Goal: Task Accomplishment & Management: Use online tool/utility

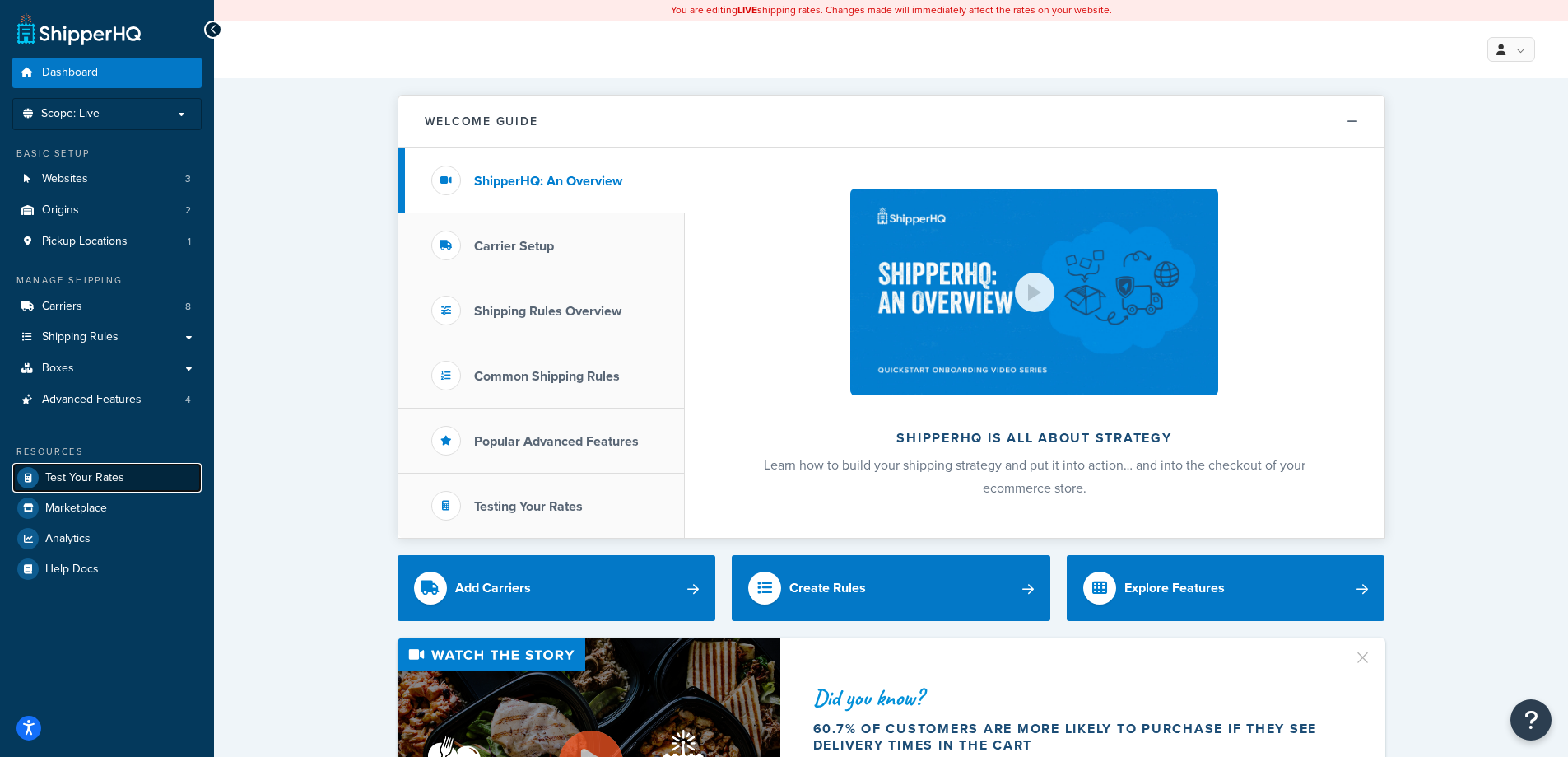
click at [164, 486] on link "Test Your Rates" at bounding box center [107, 478] width 189 height 29
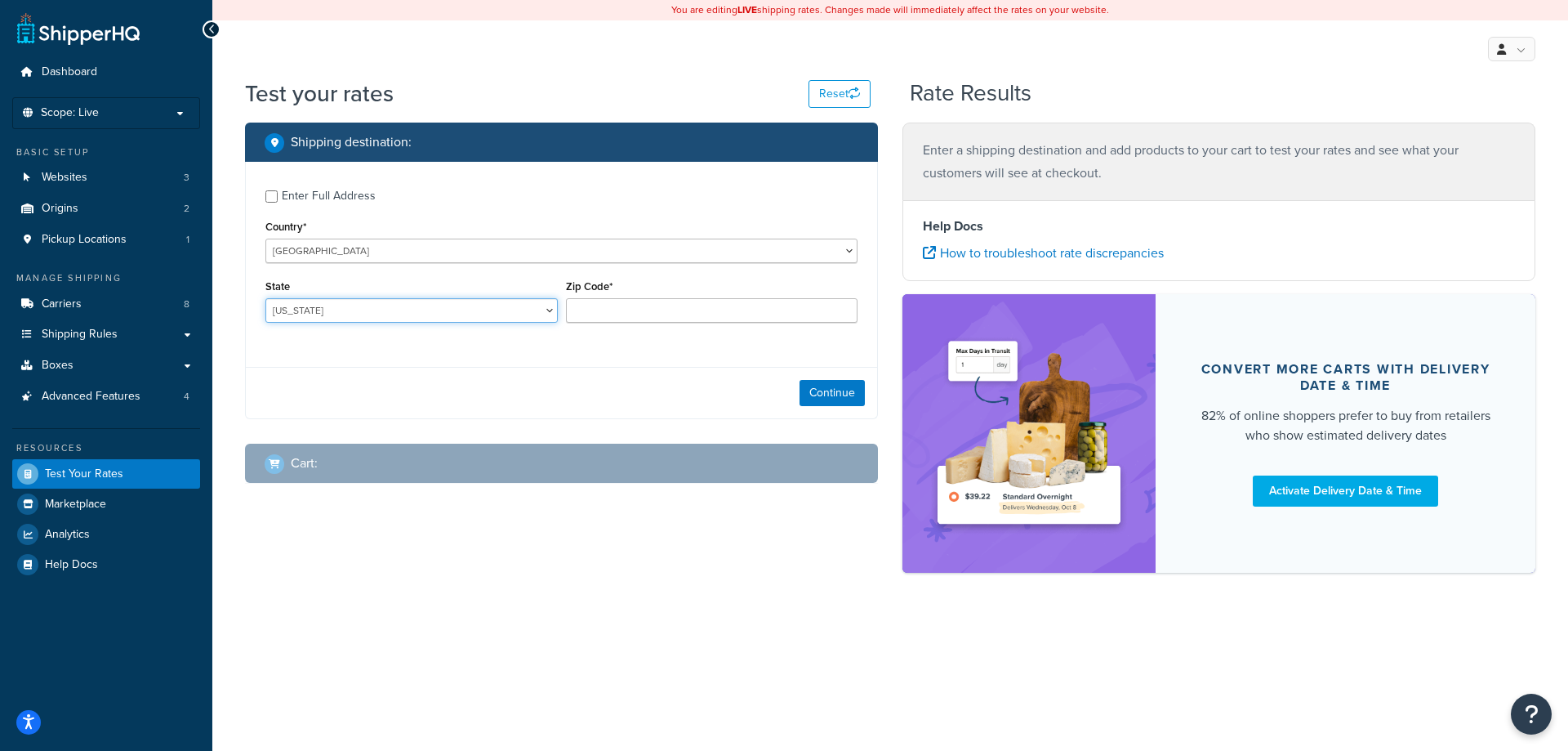
click at [320, 310] on select "Alabama Alaska American Samoa Arizona Arkansas Armed Forces Americas Armed Forc…" at bounding box center [411, 310] width 292 height 24
select select "IA"
click at [265, 299] on select "Alabama Alaska American Samoa Arizona Arkansas Armed Forces Americas Armed Forc…" at bounding box center [411, 310] width 292 height 24
type input "50428"
click at [827, 395] on button "Continue" at bounding box center [832, 392] width 65 height 26
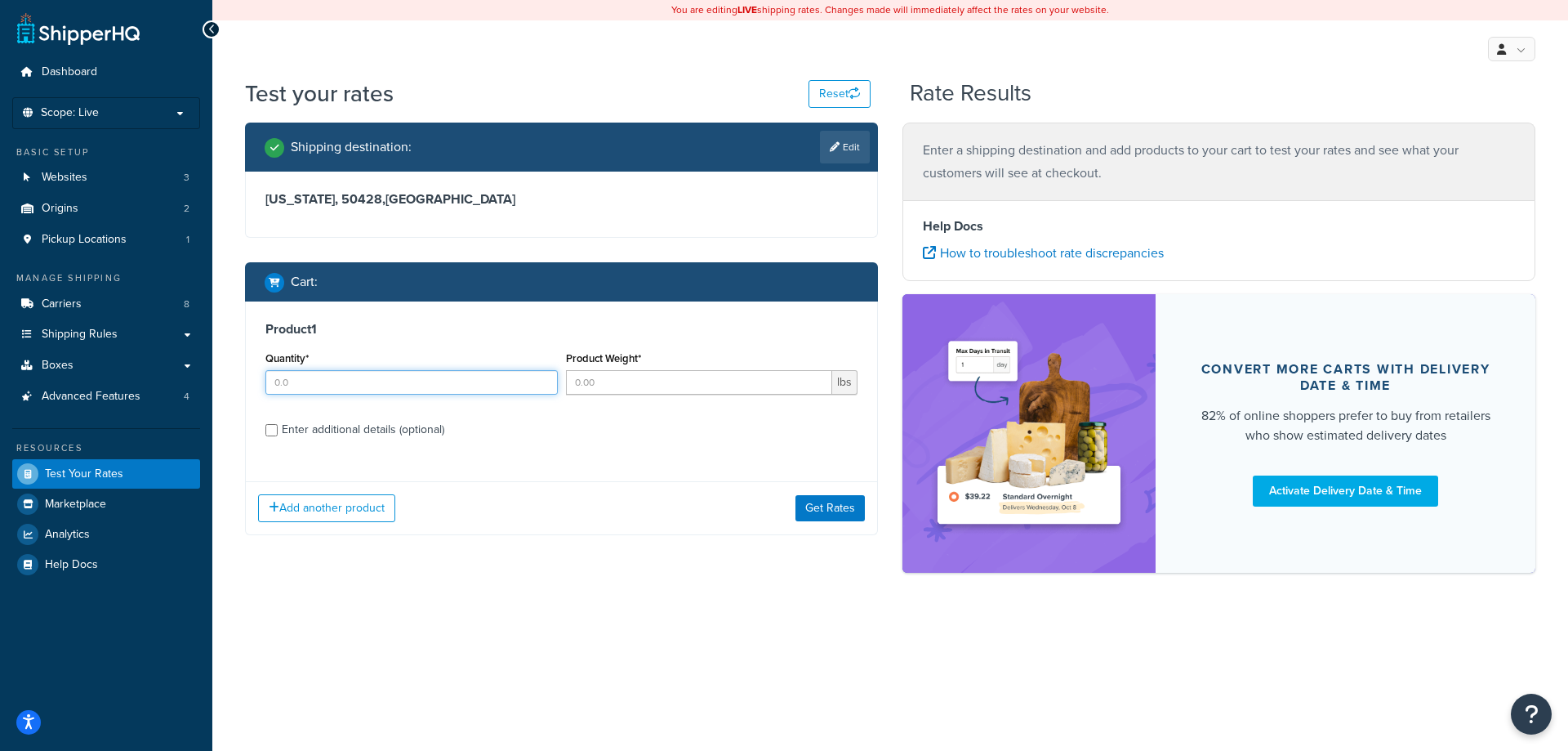
click at [311, 381] on input "Quantity*" at bounding box center [411, 382] width 292 height 24
type input "1"
type input "0.3"
click at [320, 425] on div "Enter additional details (optional)" at bounding box center [362, 429] width 162 height 23
click at [278, 425] on input "Enter additional details (optional)" at bounding box center [272, 430] width 13 height 13
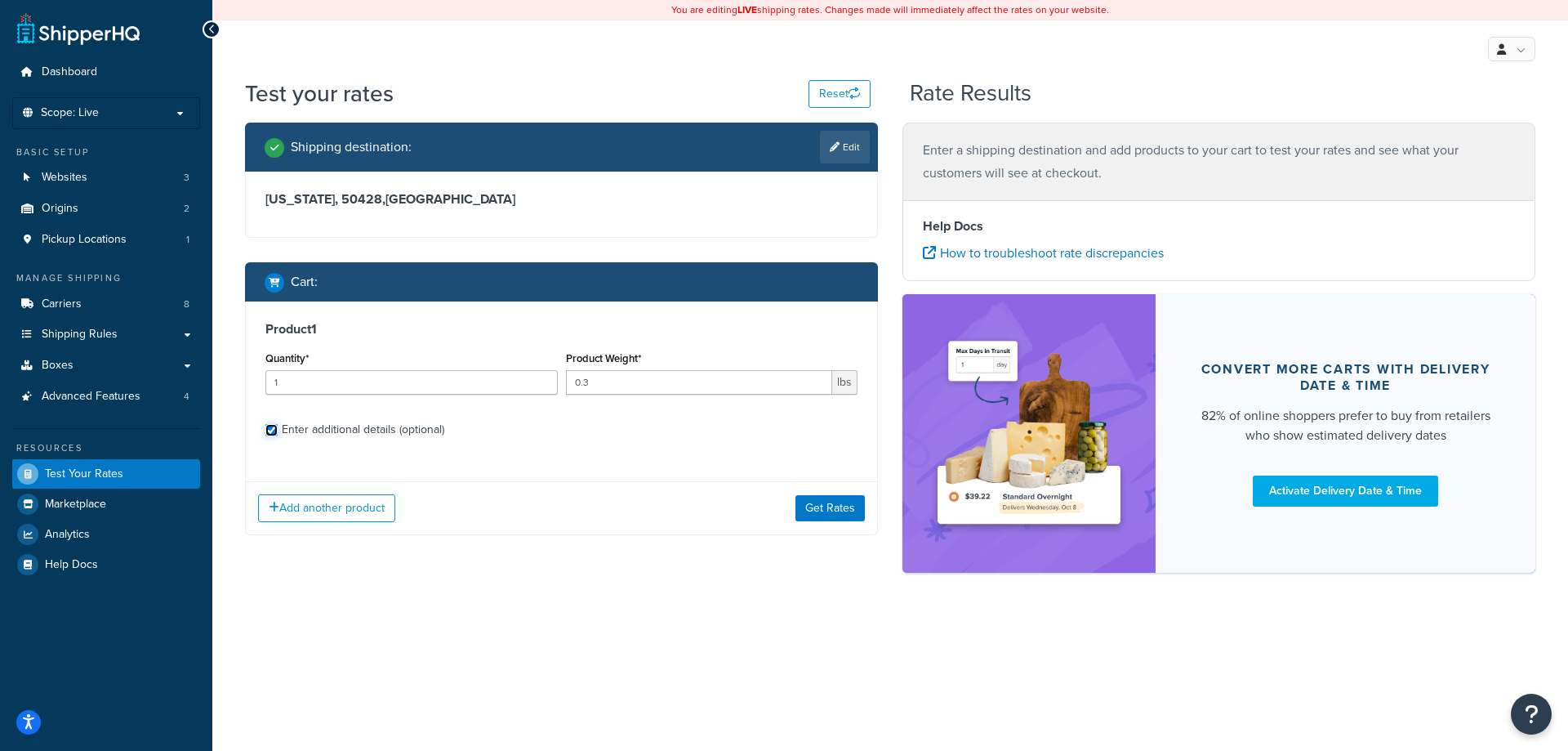
checkbox input "true"
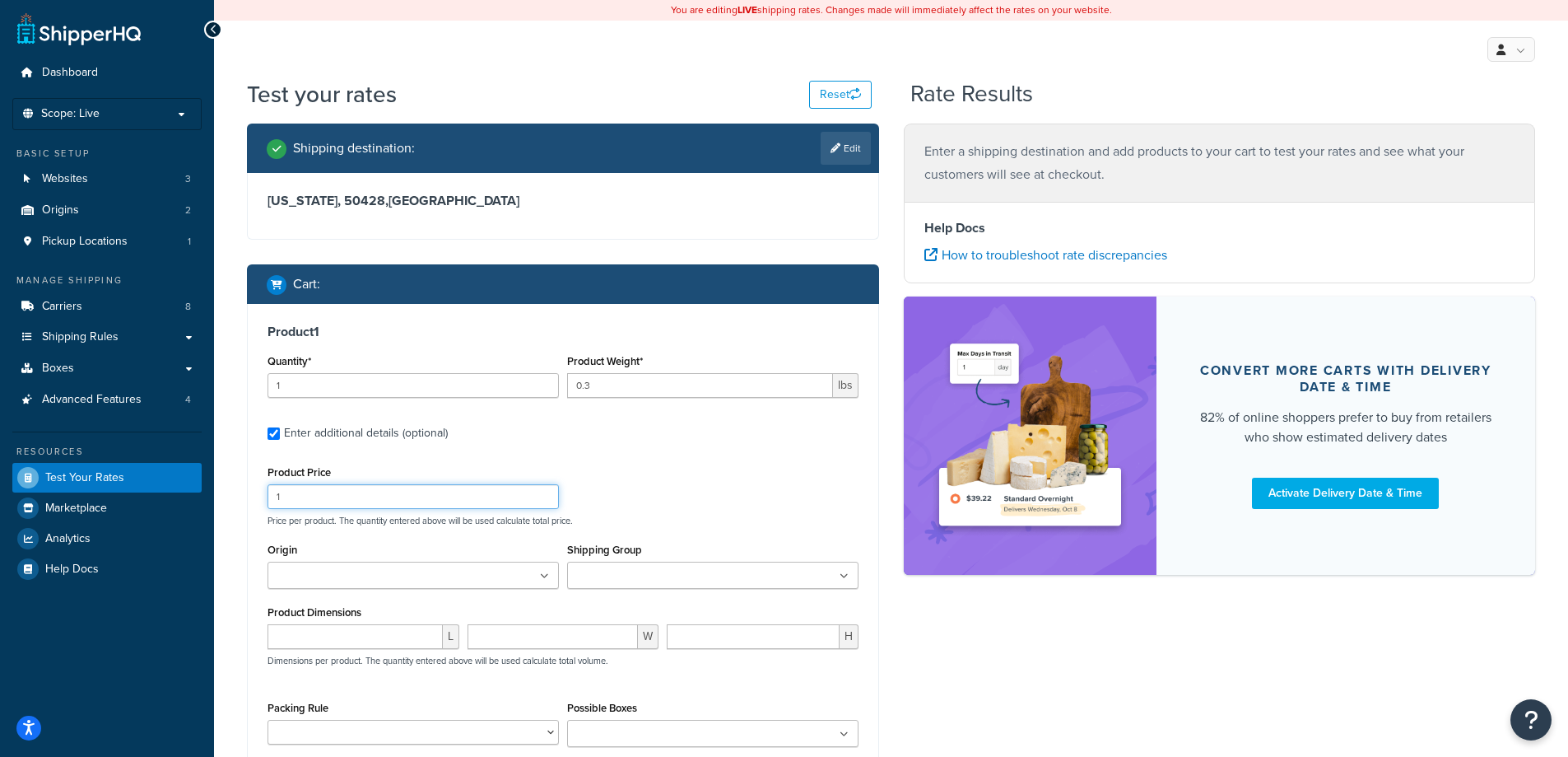
click at [356, 496] on input "1" at bounding box center [413, 496] width 291 height 25
type input "18.99"
click at [664, 583] on input "Shipping Group" at bounding box center [645, 576] width 146 height 18
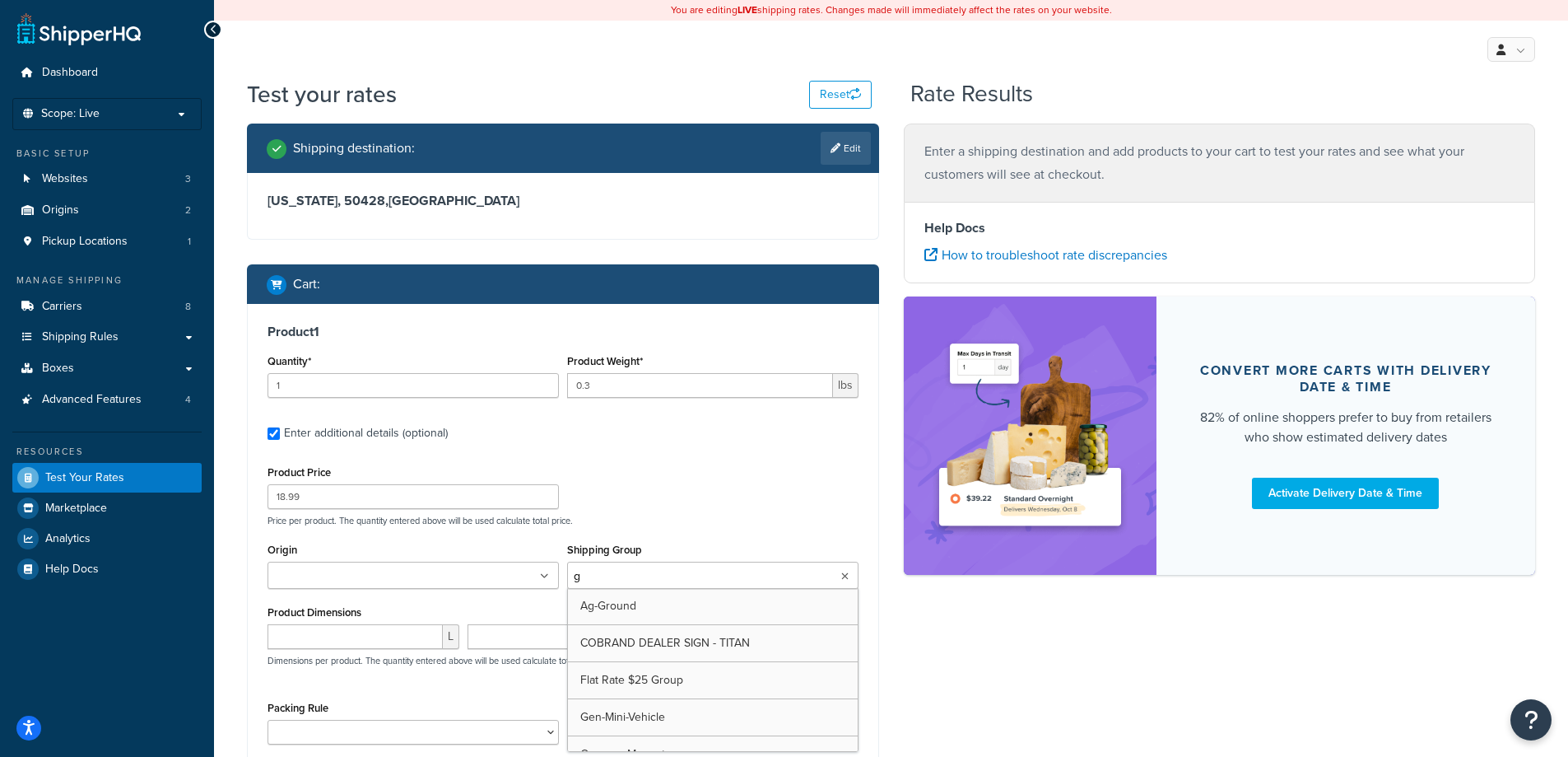
type input "gr"
click at [1040, 635] on div "Shipping destination : Edit Iowa, 50428 , United States Cart : Product 1 Quanti…" at bounding box center [891, 523] width 1313 height 800
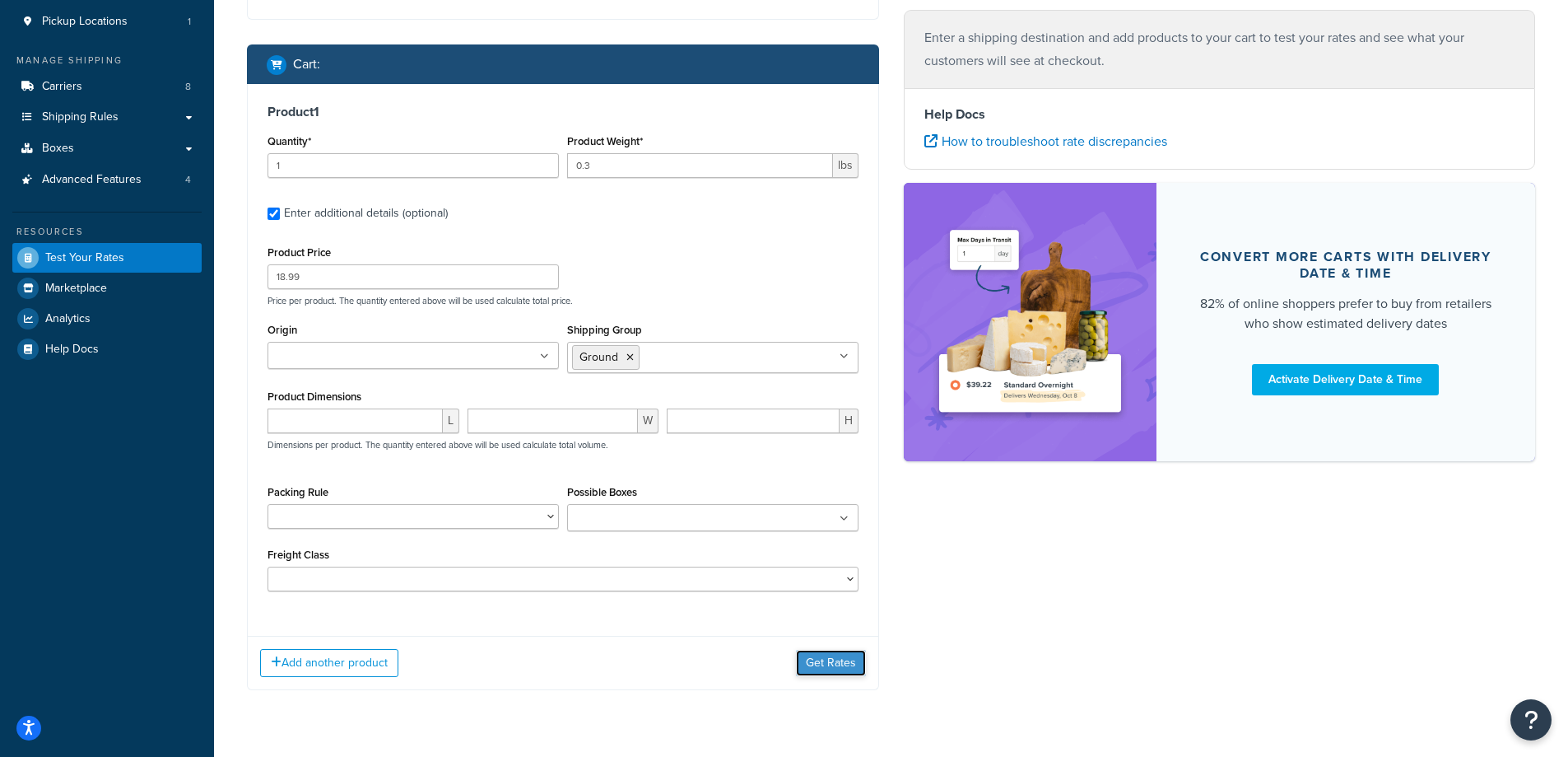
click at [825, 666] on button "Get Rates" at bounding box center [831, 663] width 70 height 26
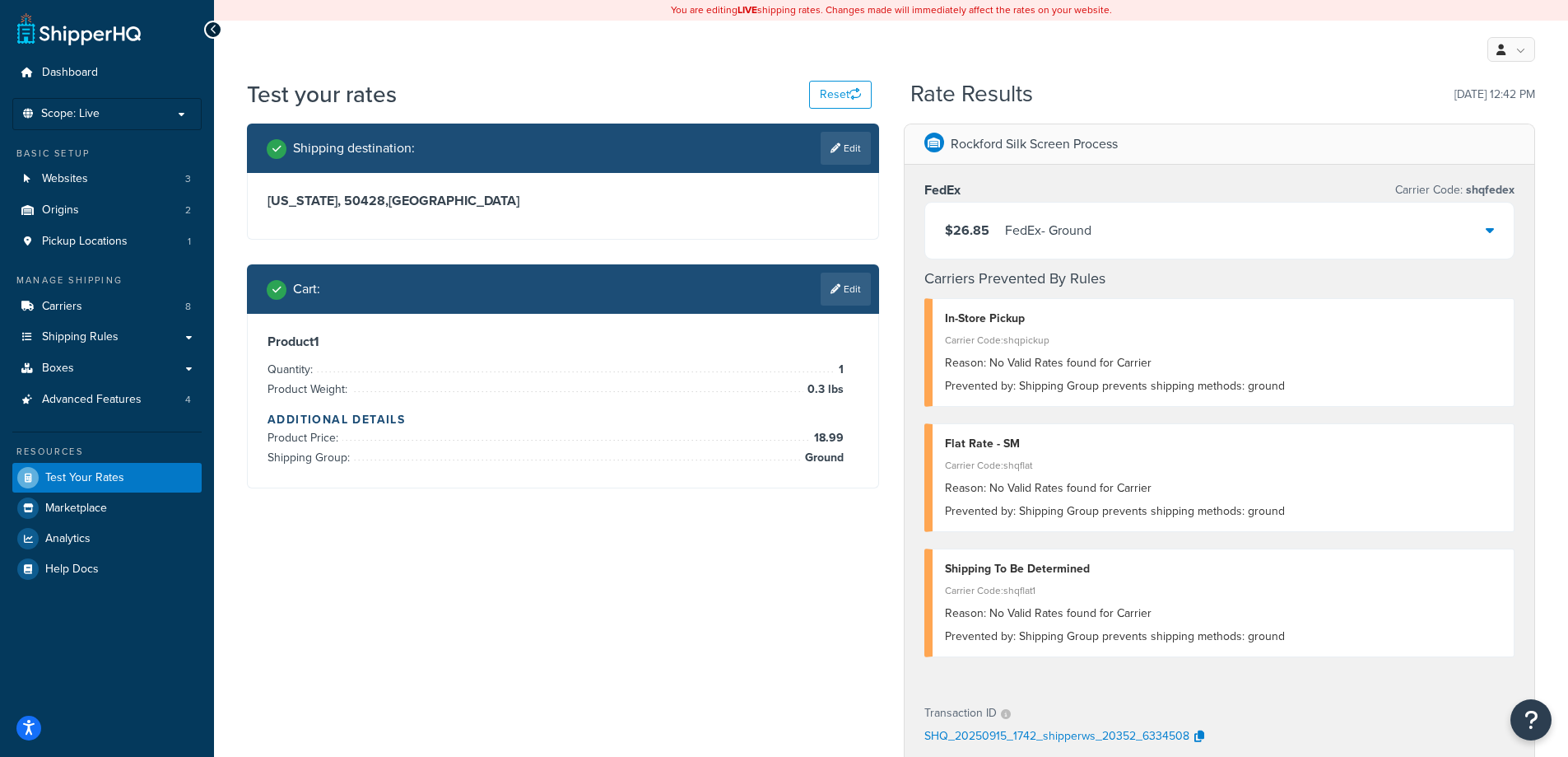
click at [1495, 232] on div "$26.85 FedEx - Ground" at bounding box center [1220, 230] width 590 height 56
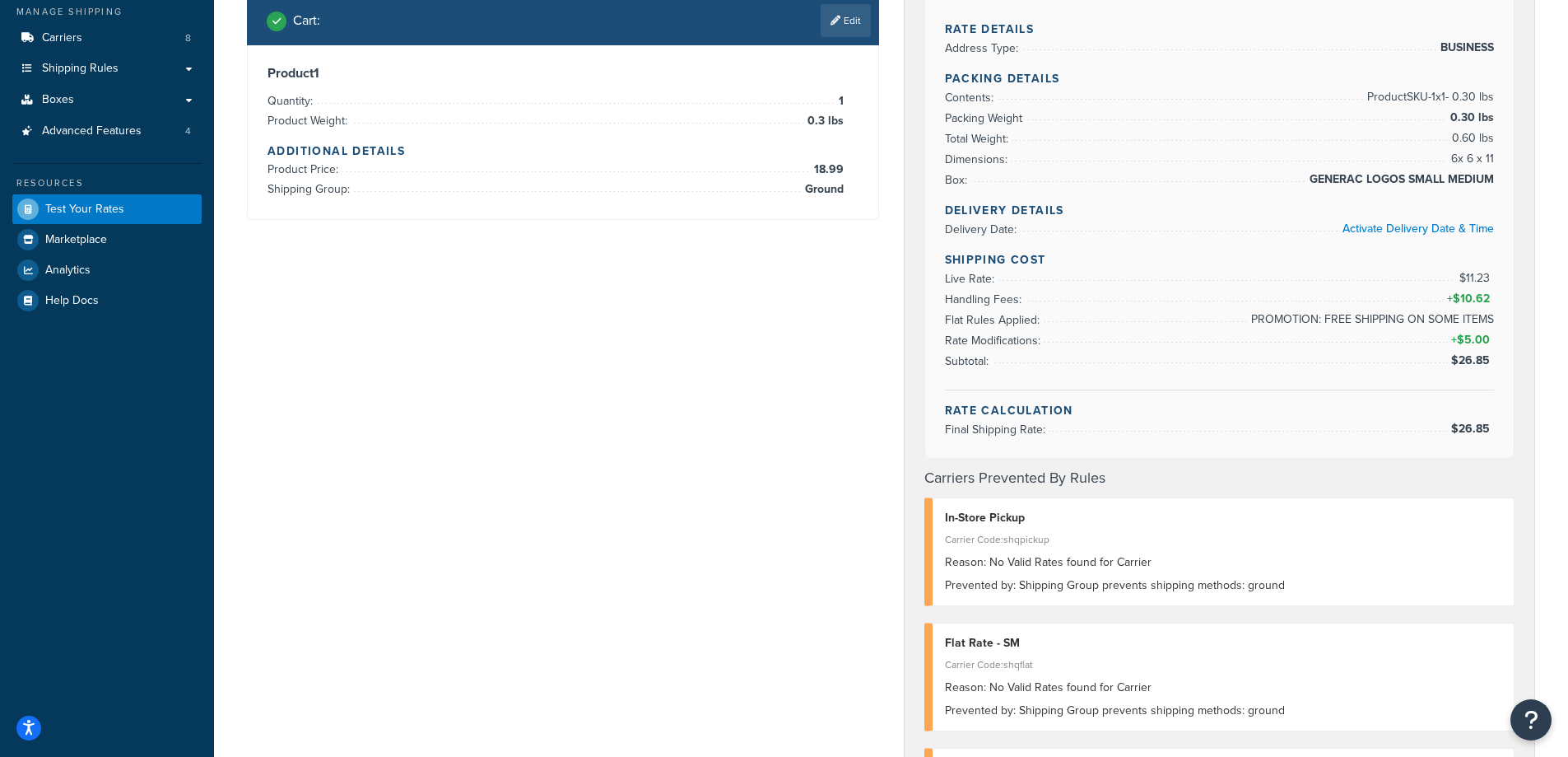
scroll to position [220, 0]
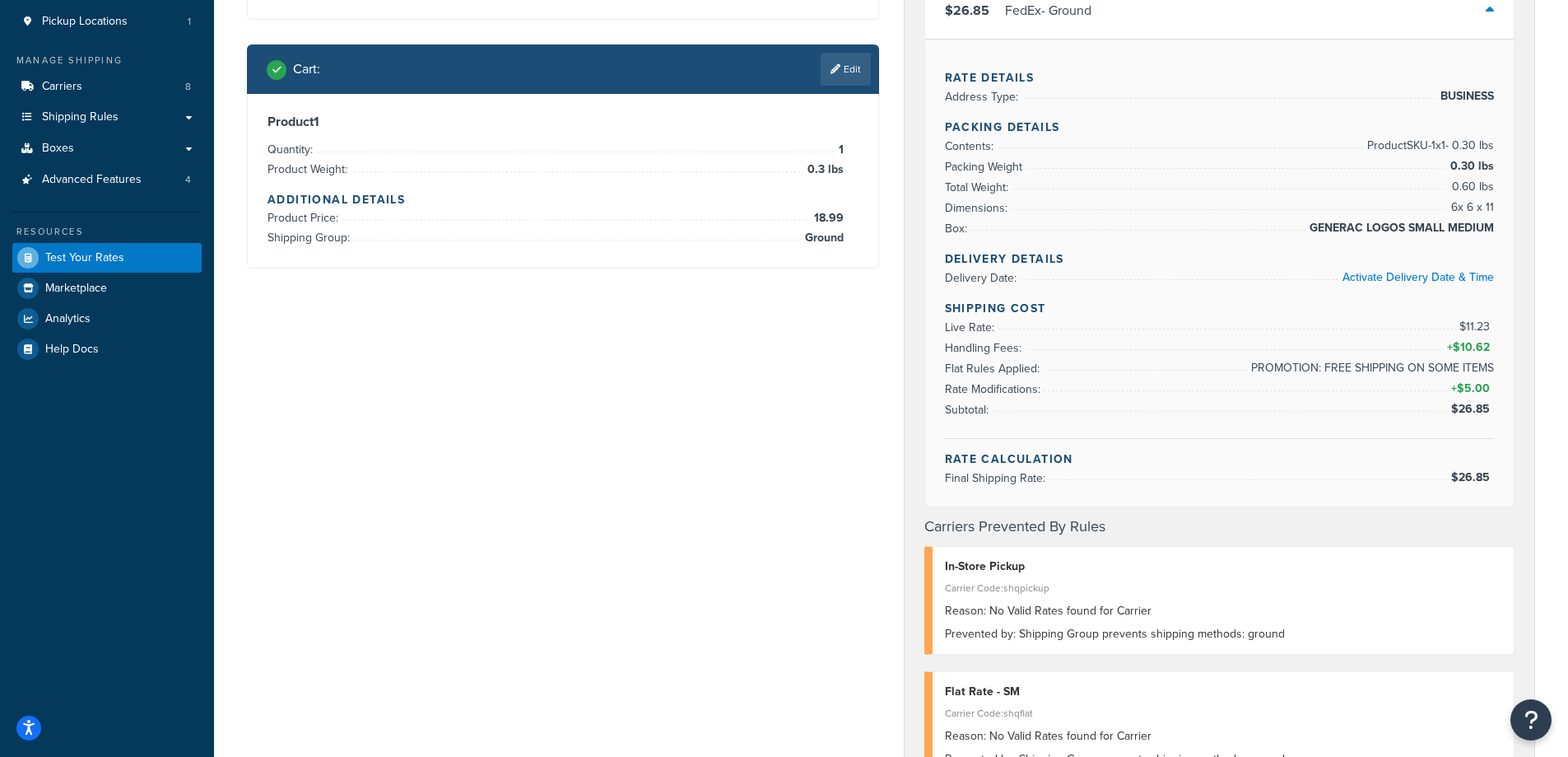
click at [987, 365] on span "Flat Rules Applied:" at bounding box center [994, 368] width 99 height 17
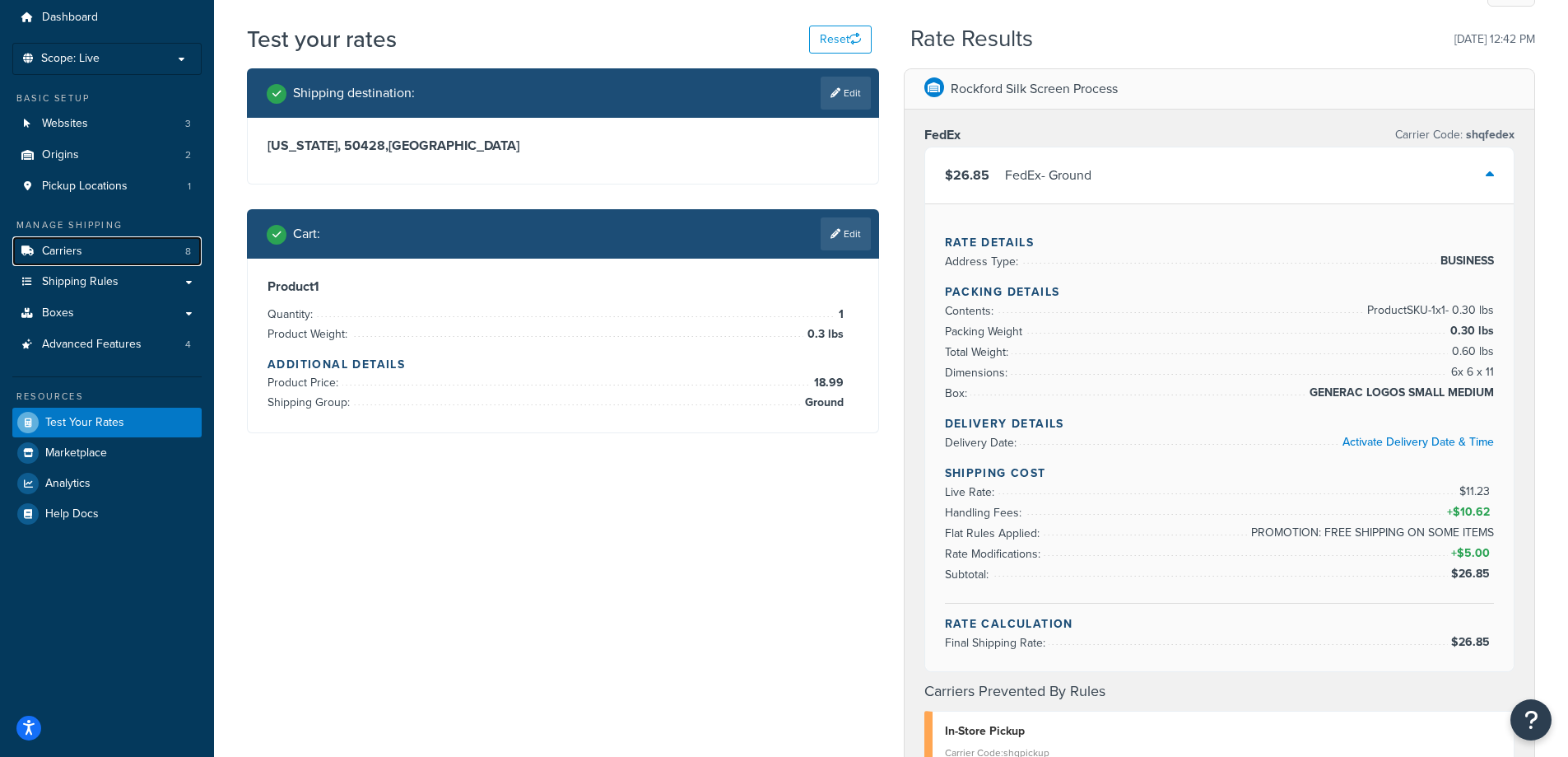
scroll to position [0, 0]
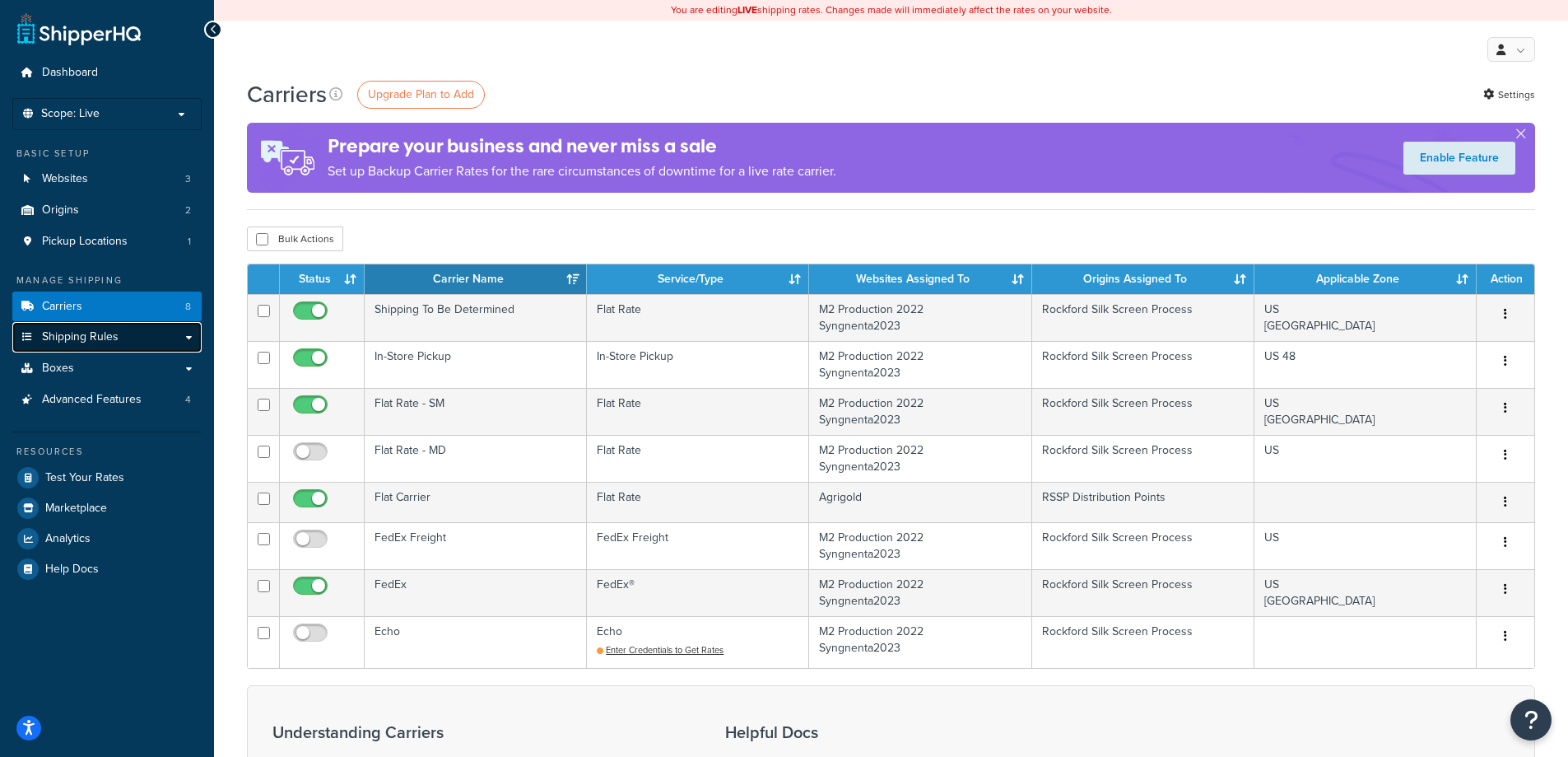
click at [195, 341] on link "Shipping Rules" at bounding box center [107, 337] width 189 height 30
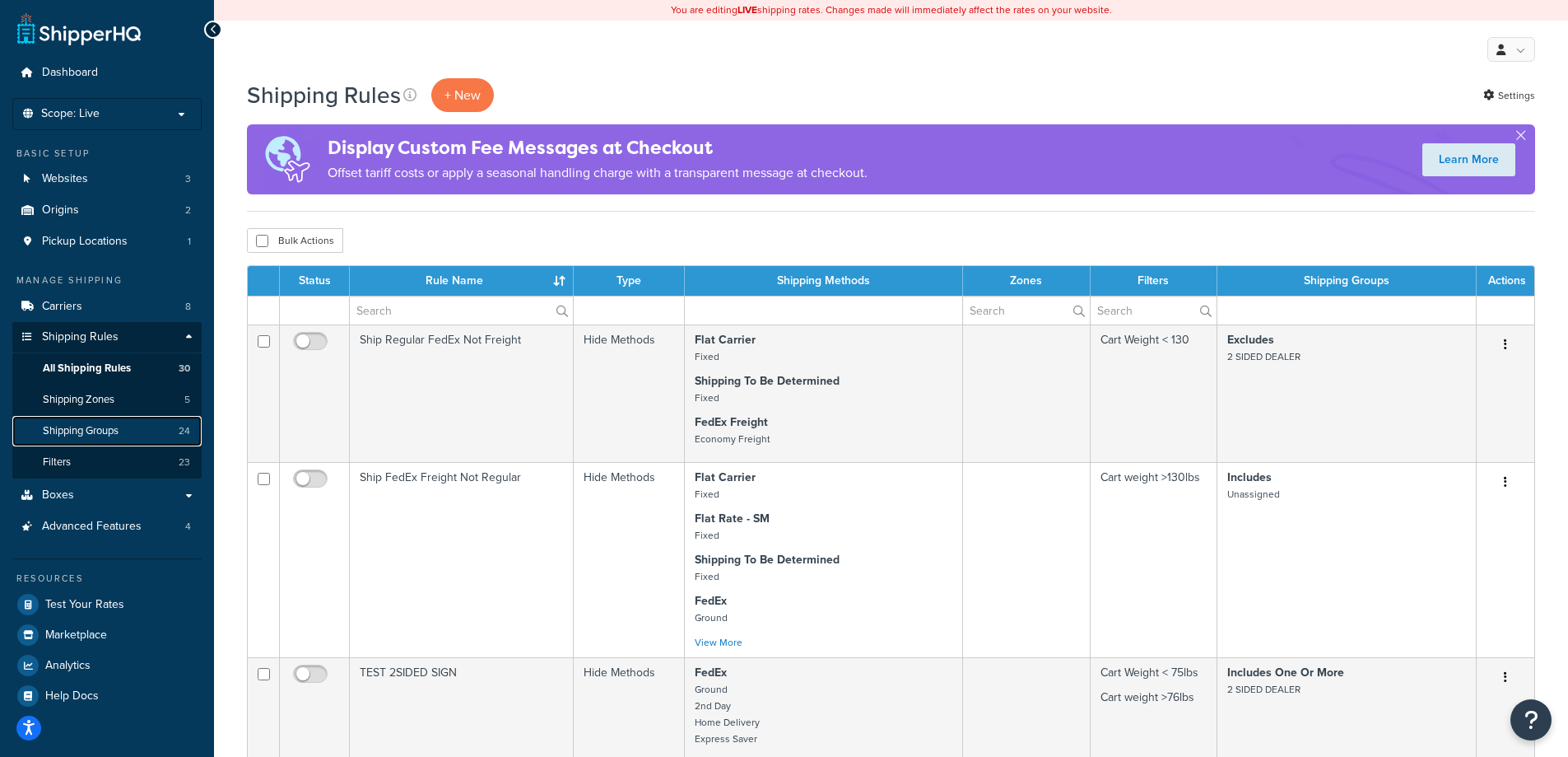
click at [99, 433] on span "Shipping Groups" at bounding box center [80, 431] width 76 height 14
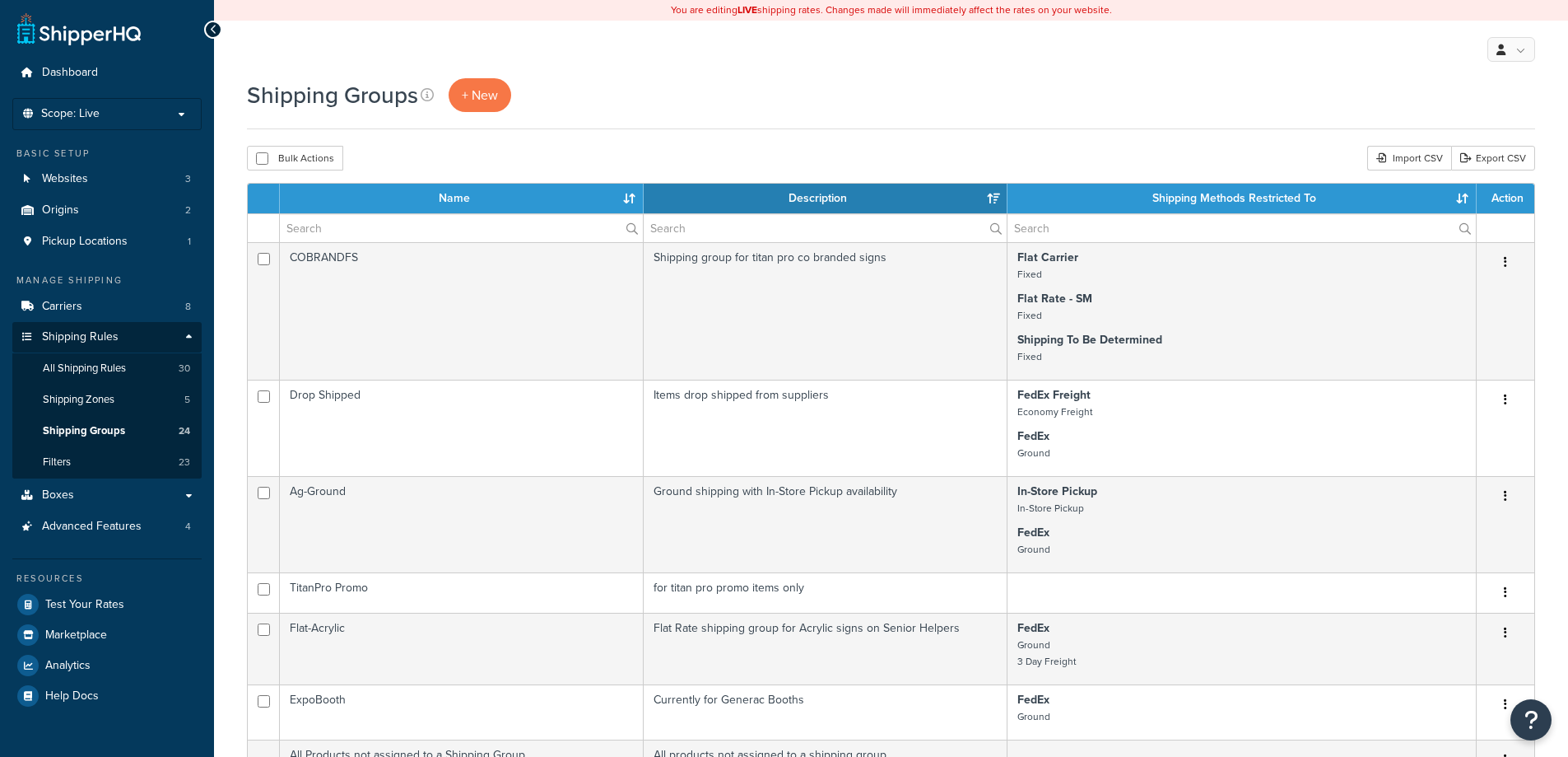
select select "15"
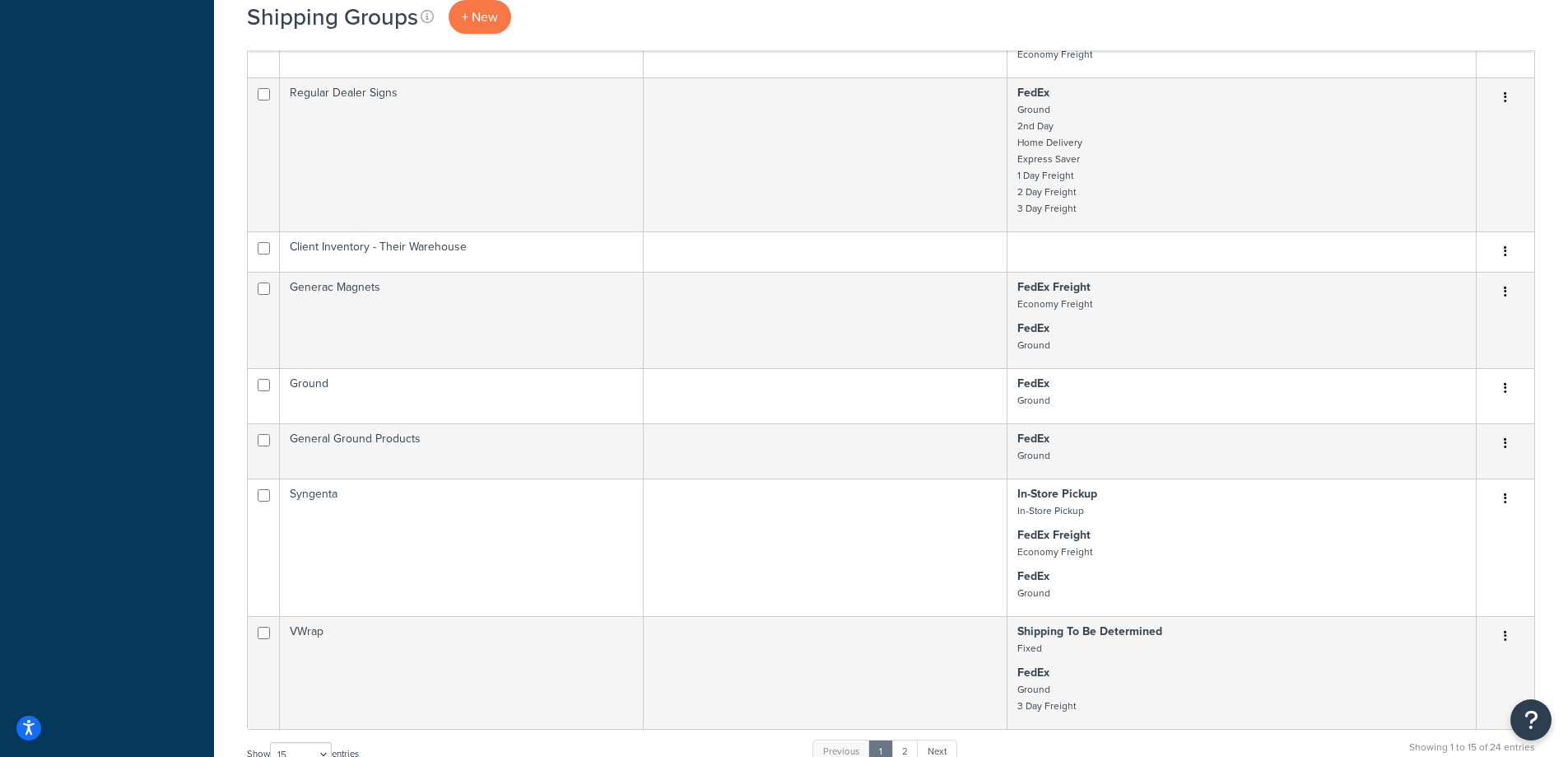
scroll to position [769, 0]
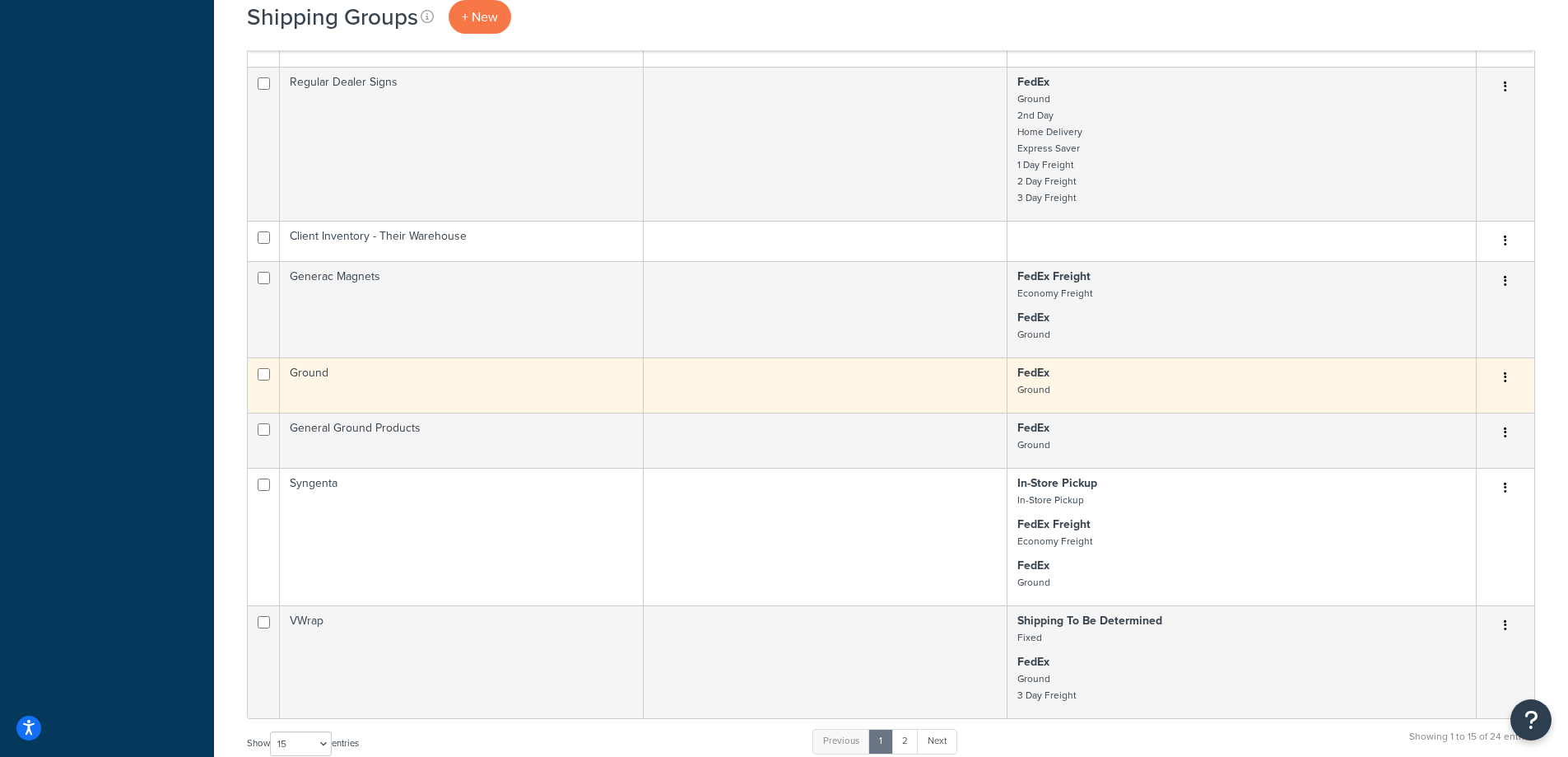
click at [1506, 381] on icon "button" at bounding box center [1506, 377] width 4 height 12
click at [1451, 415] on link "Edit" at bounding box center [1438, 411] width 131 height 34
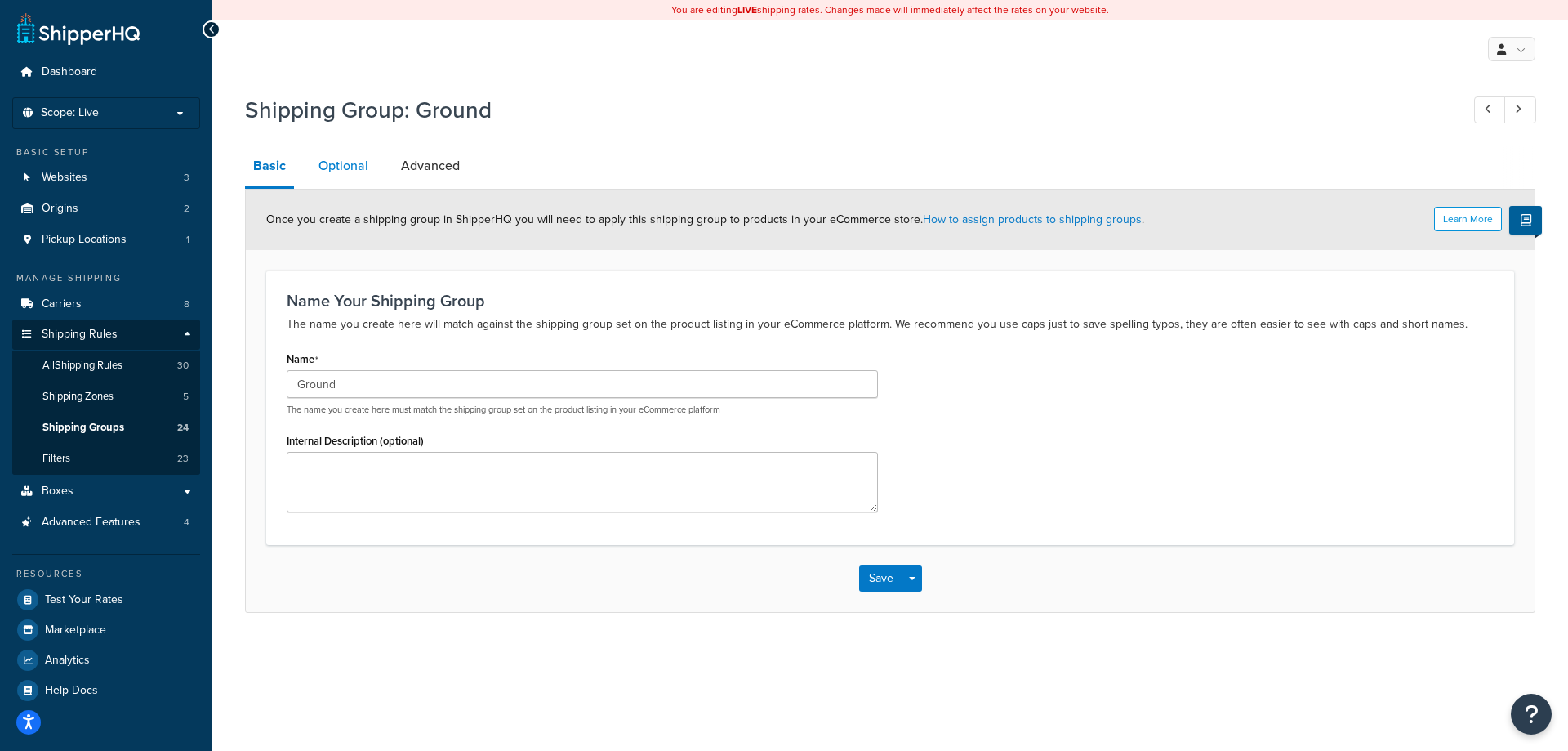
click at [344, 163] on link "Optional" at bounding box center [343, 165] width 66 height 39
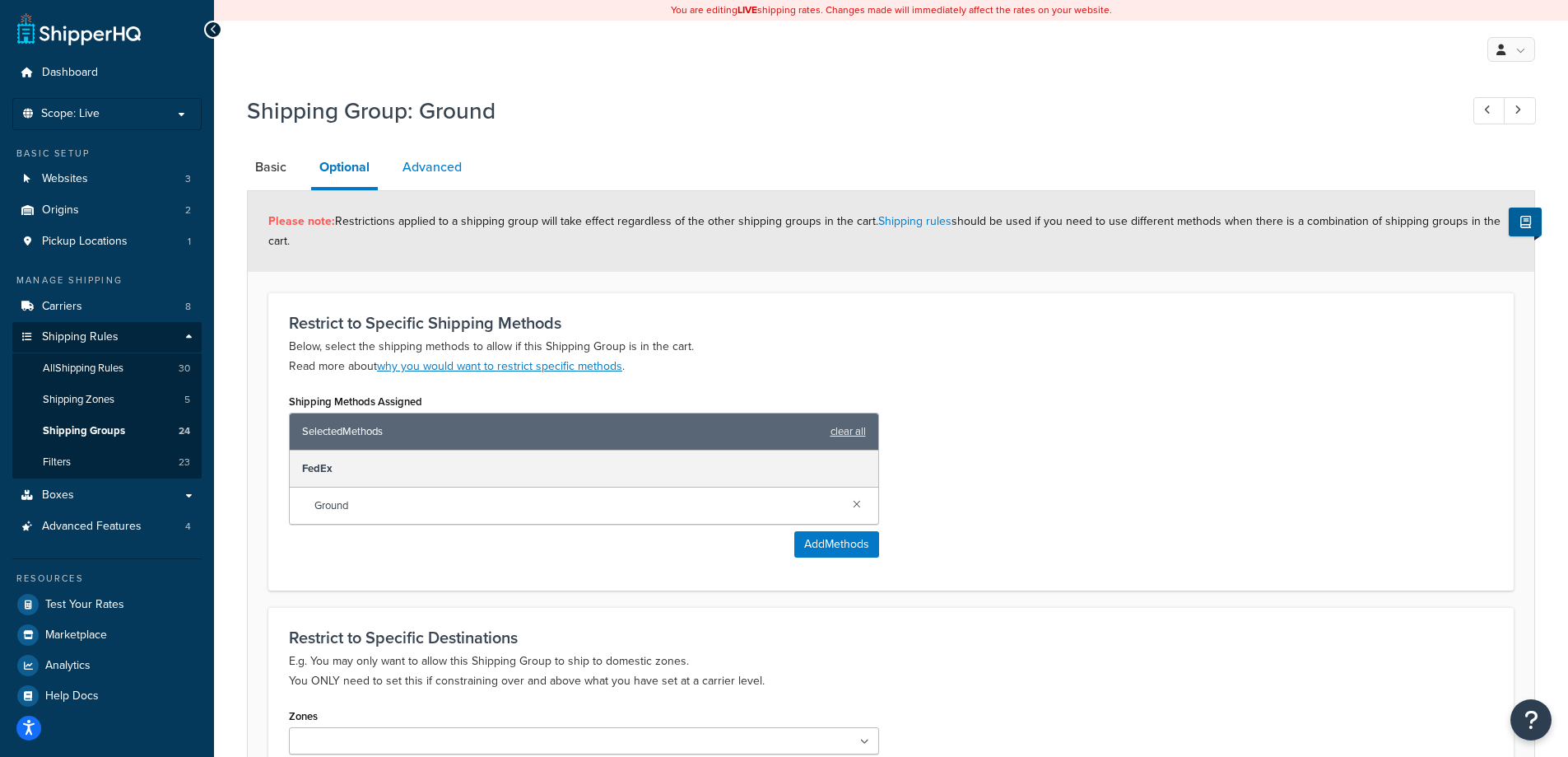
click at [427, 161] on link "Advanced" at bounding box center [432, 166] width 76 height 39
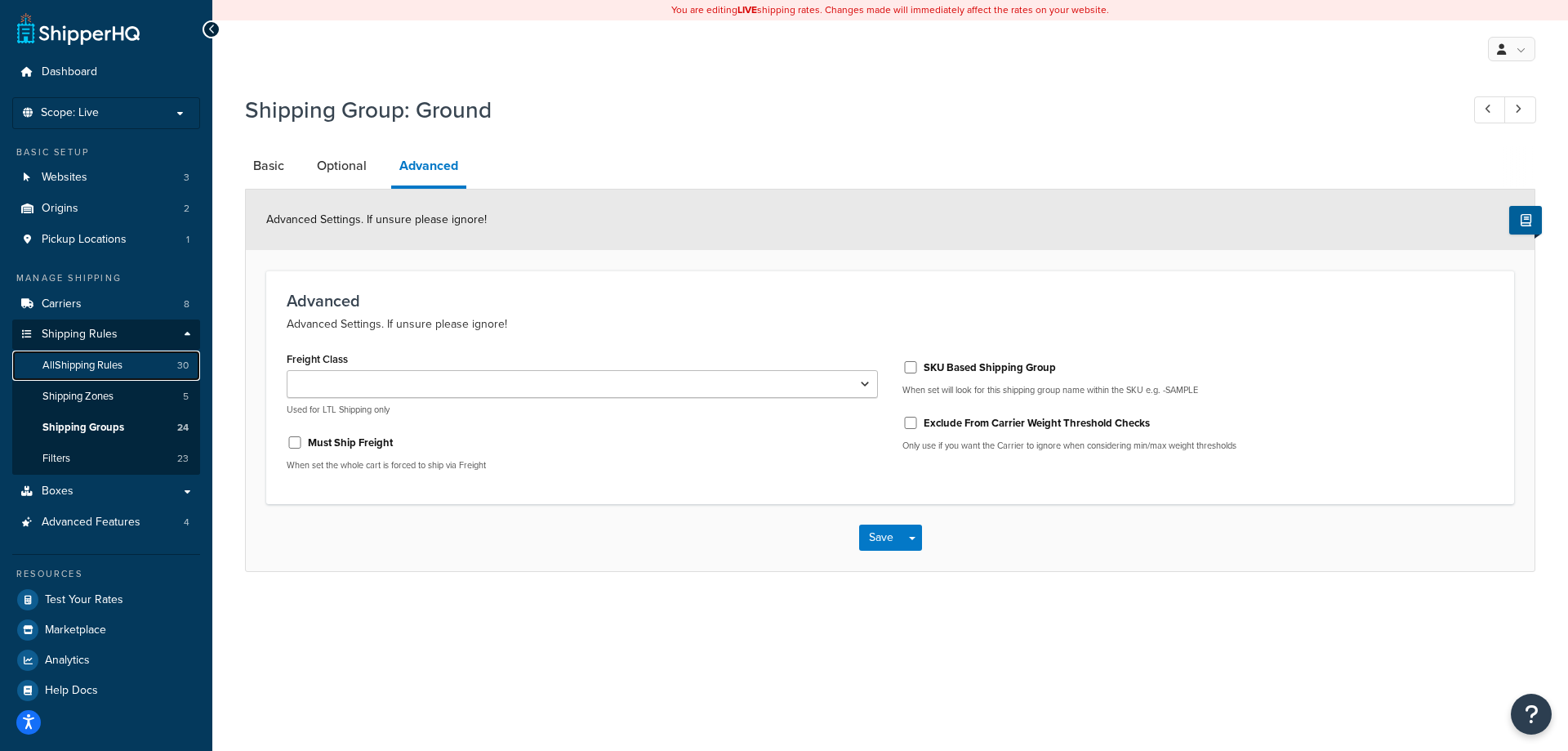
click at [104, 367] on span "All Shipping Rules" at bounding box center [82, 365] width 80 height 14
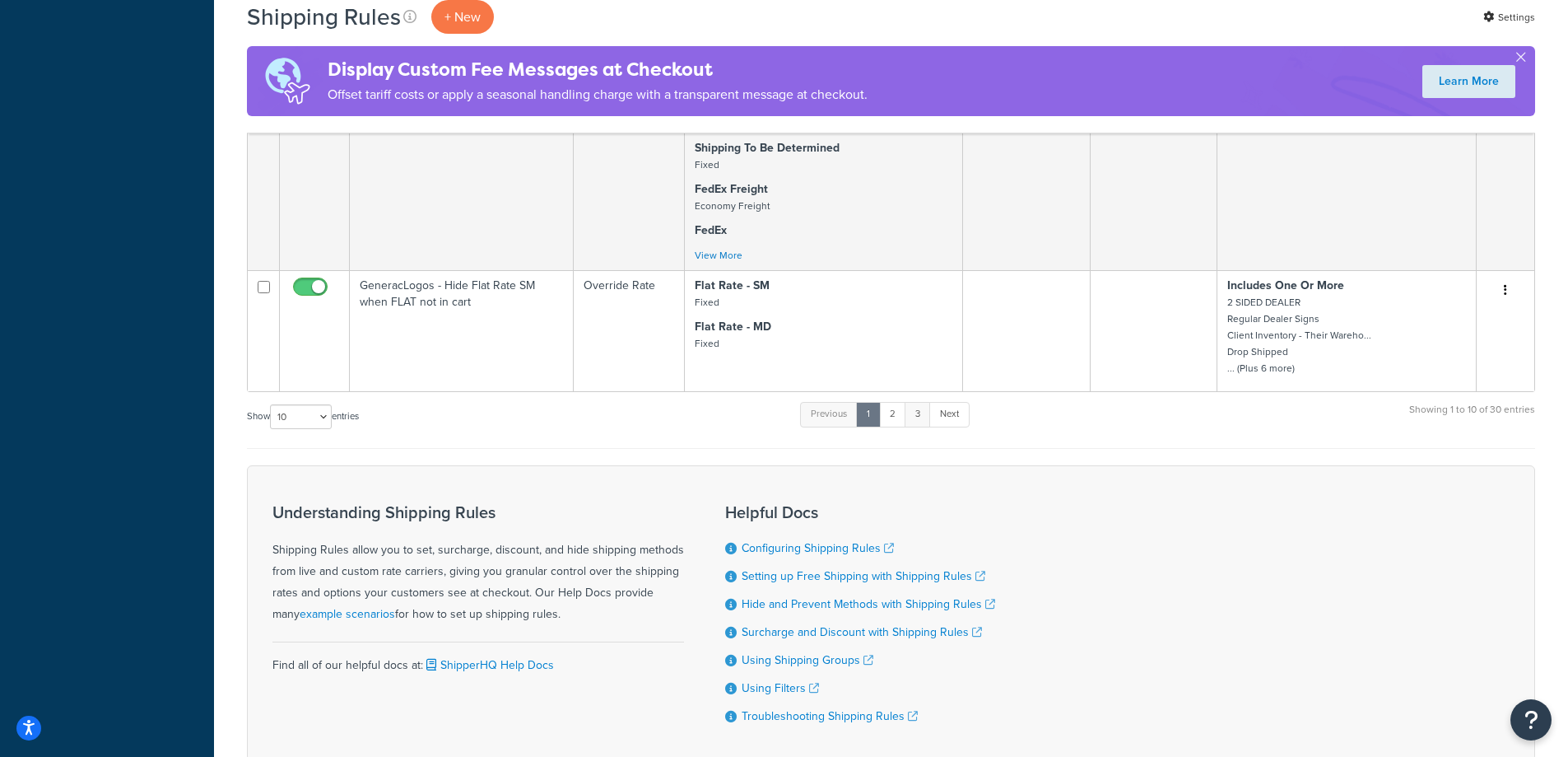
scroll to position [1440, 0]
click at [895, 421] on link "2" at bounding box center [893, 415] width 27 height 25
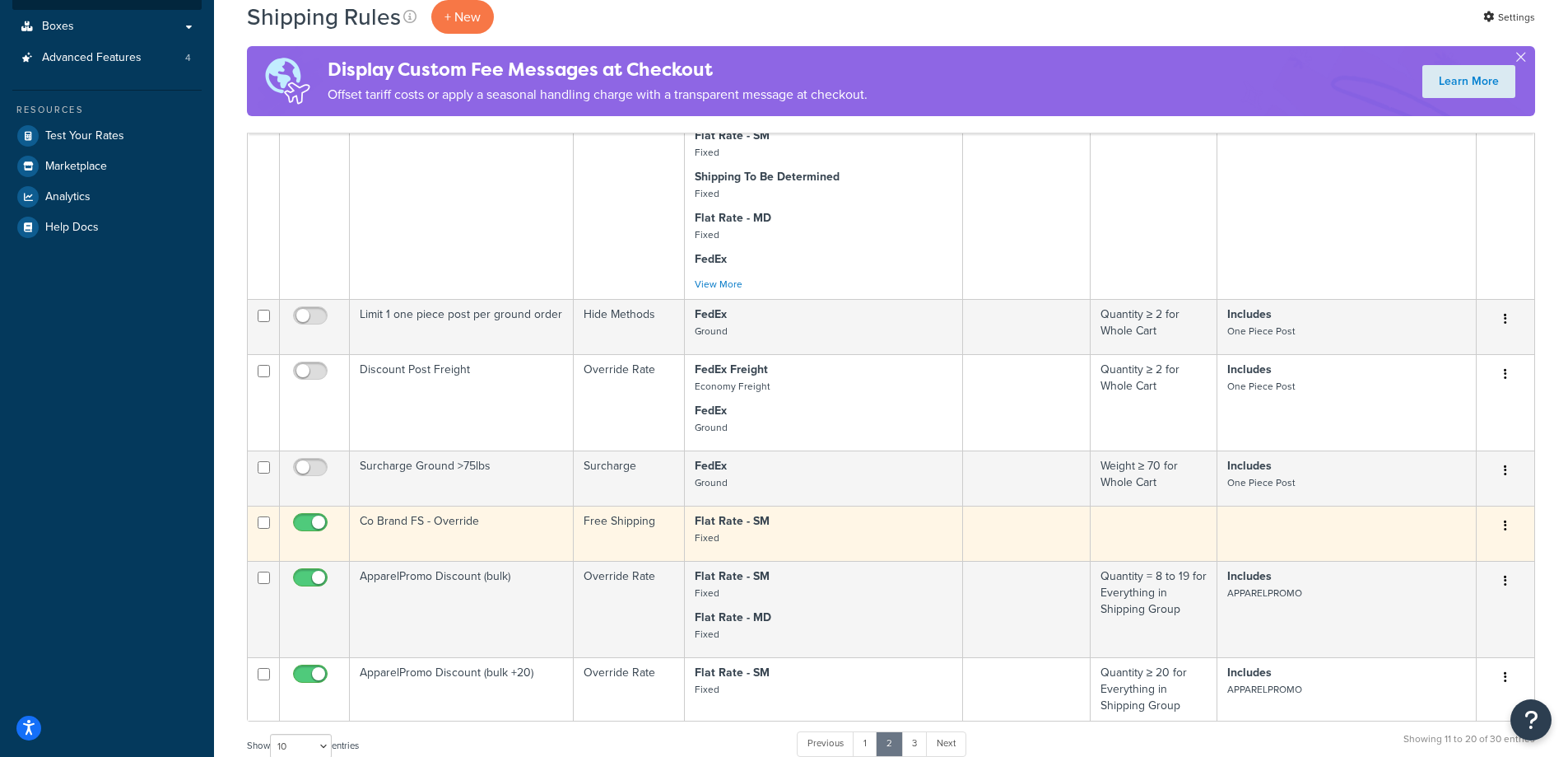
scroll to position [796, 0]
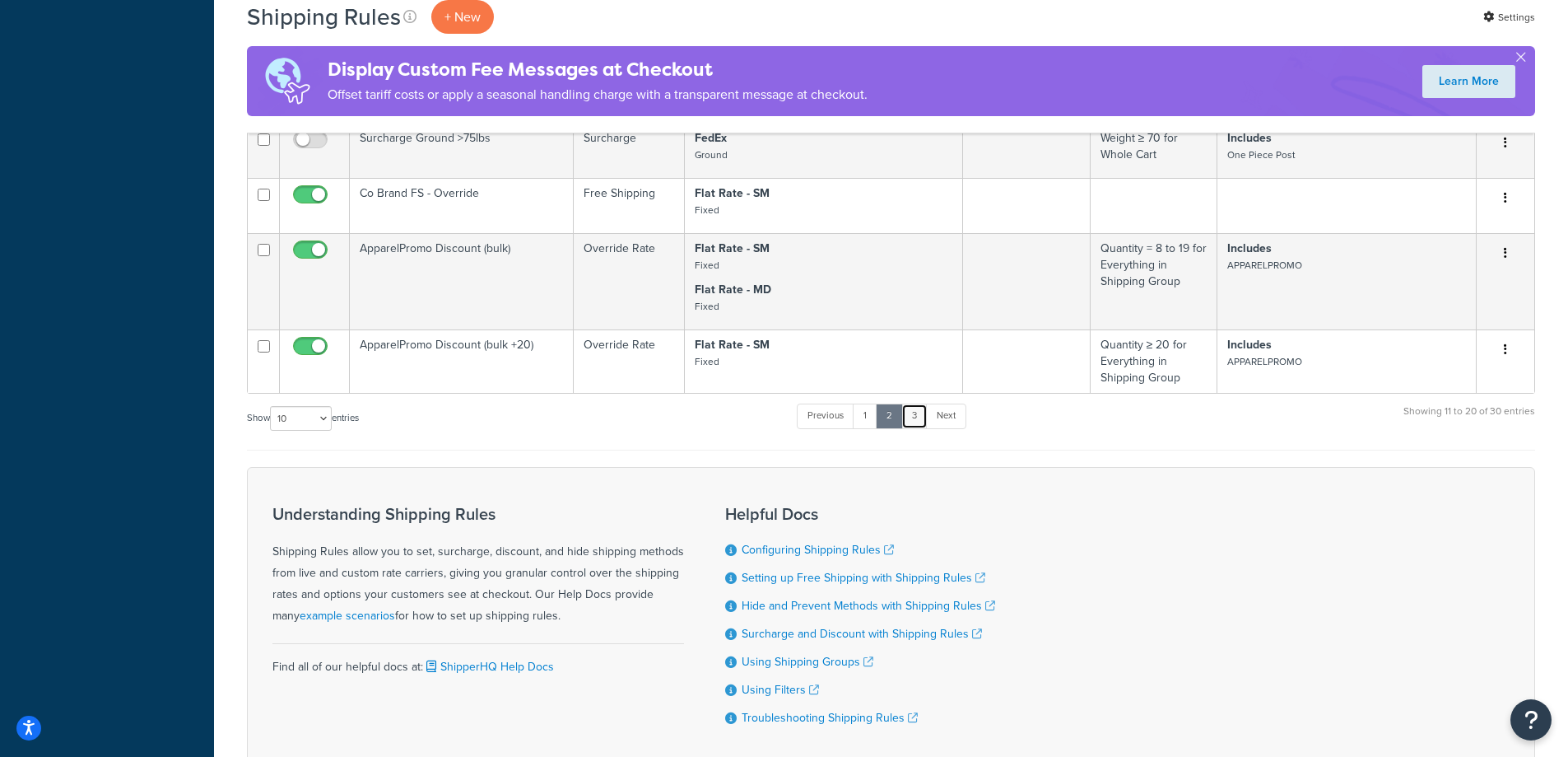
click at [920, 421] on link "3" at bounding box center [915, 415] width 26 height 25
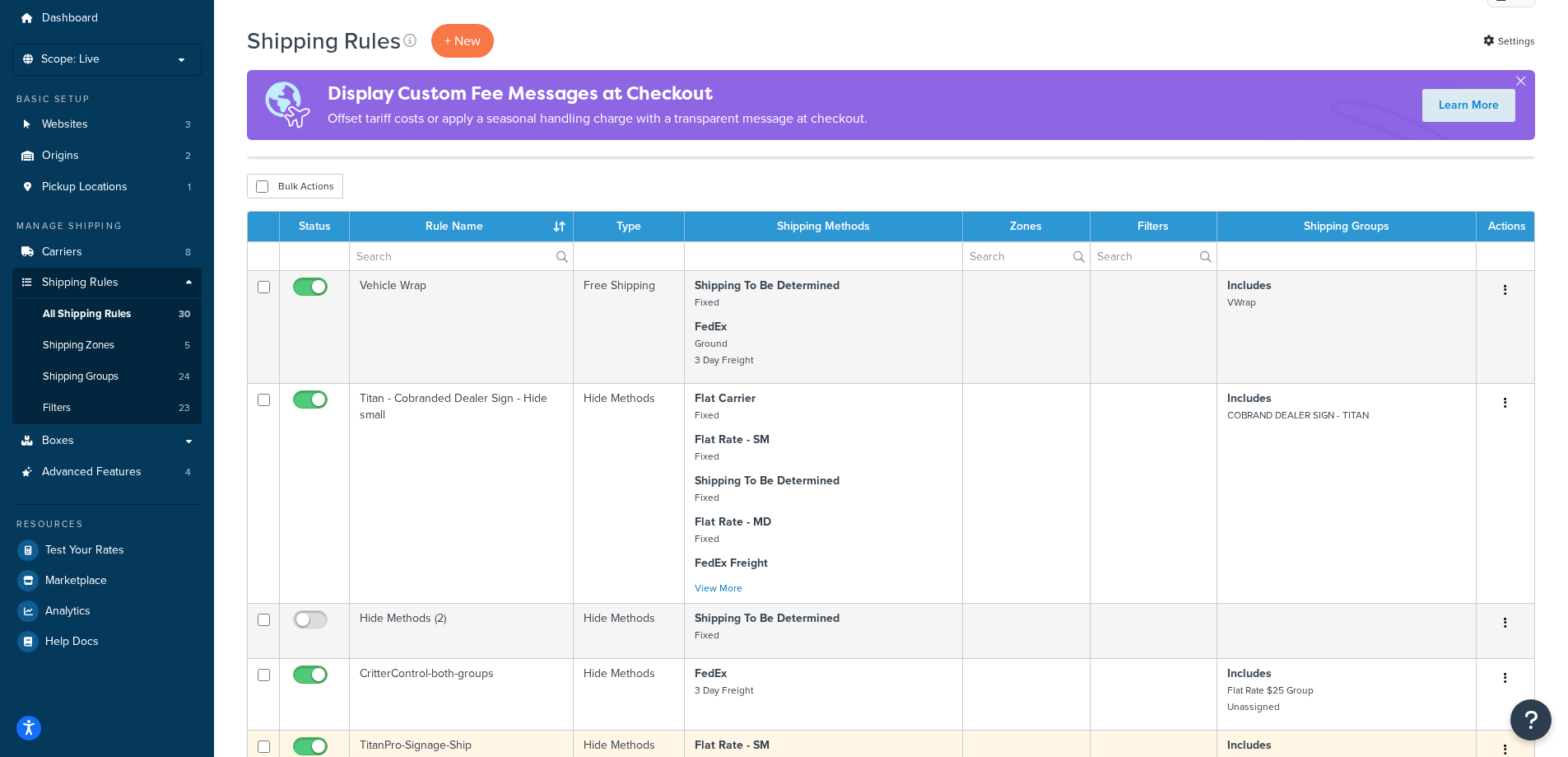
scroll to position [28, 0]
